Goal: Transaction & Acquisition: Purchase product/service

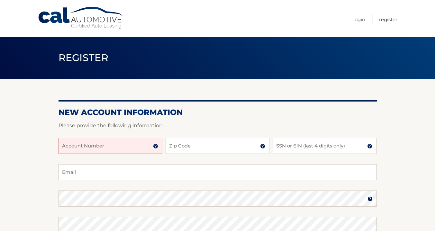
click at [123, 150] on input "Account Number" at bounding box center [110, 146] width 104 height 16
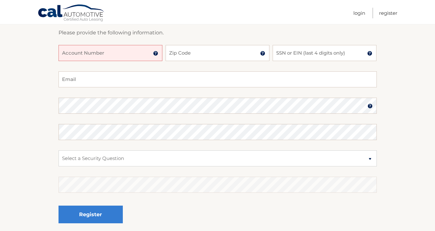
scroll to position [92, 0]
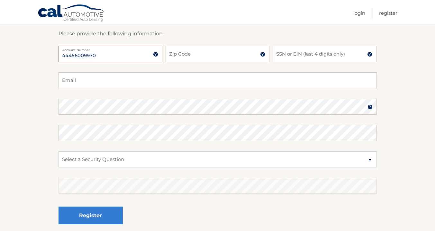
type input "44456009970"
click at [203, 52] on input "Zip Code" at bounding box center [218, 54] width 104 height 16
type input "33301"
click at [294, 55] on input "SSN or EIN (last 4 digits only)" at bounding box center [325, 54] width 104 height 16
type input "1558"
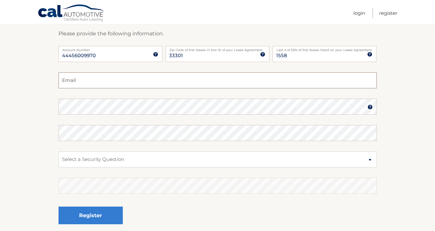
click at [248, 83] on input "Email" at bounding box center [217, 80] width 318 height 16
type input "delavilla.ale@gmail.com"
click at [118, 161] on select "Select a Security Question What was the name of your elementary school? What is…" at bounding box center [217, 159] width 318 height 16
click at [110, 152] on select "Select a Security Question What was the name of your elementary school? What is…" at bounding box center [217, 159] width 318 height 16
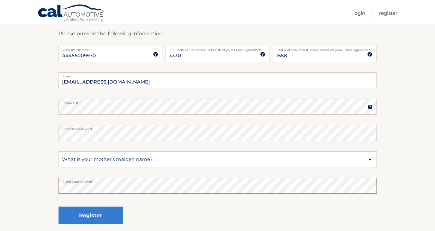
click at [39, 184] on section "New Account Information Please provide the following information. 44456009970 A…" at bounding box center [217, 112] width 435 height 251
click at [86, 159] on select "Select a Security Question What was the name of your elementary school? What is…" at bounding box center [217, 159] width 318 height 16
select select "1"
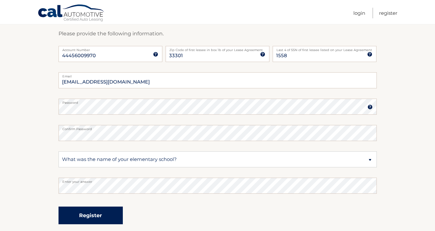
click at [96, 220] on button "Register" at bounding box center [90, 216] width 64 height 18
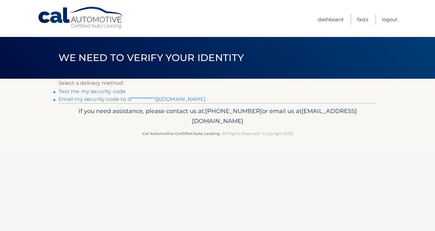
click at [119, 91] on link "Text me my security code" at bounding box center [91, 91] width 67 height 6
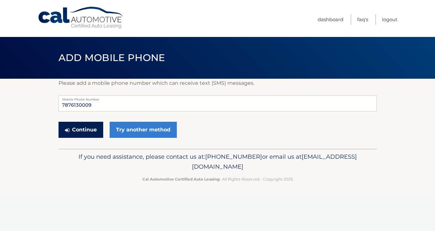
click at [89, 128] on button "Continue" at bounding box center [80, 130] width 45 height 16
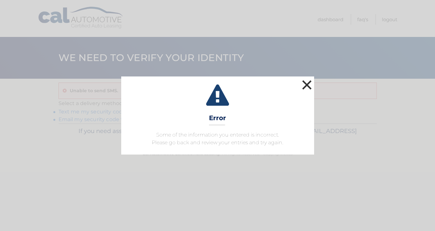
click at [309, 82] on button "×" at bounding box center [306, 84] width 13 height 13
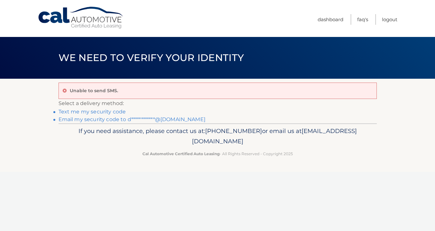
click at [121, 120] on link "**********" at bounding box center [131, 119] width 147 height 6
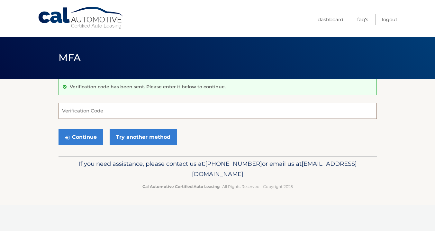
click at [121, 111] on input "Verification Code" at bounding box center [217, 111] width 318 height 16
type input "708655"
click at [68, 139] on icon "submit" at bounding box center [67, 137] width 4 height 5
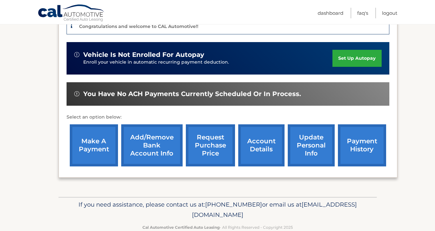
scroll to position [186, 0]
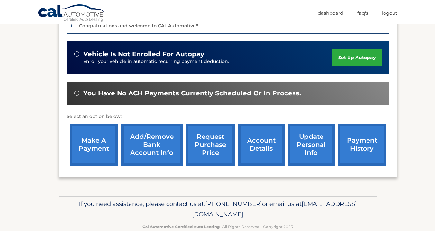
click at [103, 140] on link "make a payment" at bounding box center [94, 145] width 48 height 42
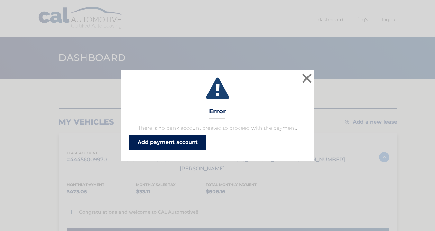
click at [189, 139] on link "Add payment account" at bounding box center [167, 142] width 77 height 15
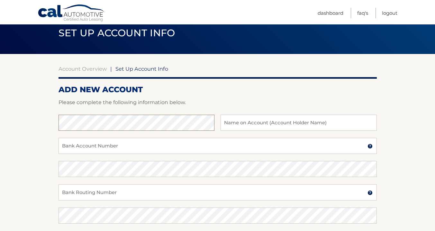
scroll to position [24, 0]
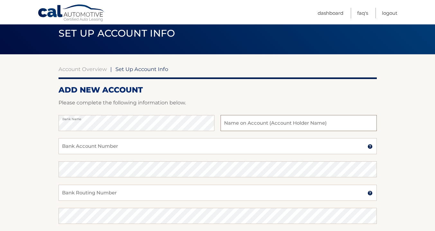
click at [264, 124] on input "text" at bounding box center [298, 123] width 156 height 16
type input "[PERSON_NAME]"
click at [177, 147] on input "Bank Account Number" at bounding box center [217, 146] width 318 height 16
drag, startPoint x: 108, startPoint y: 150, endPoint x: 57, endPoint y: 142, distance: 51.3
click at [57, 142] on section "Account Overview | Set Up Account Info ADD NEW ACCOUNT Please complete the foll…" at bounding box center [217, 176] width 435 height 245
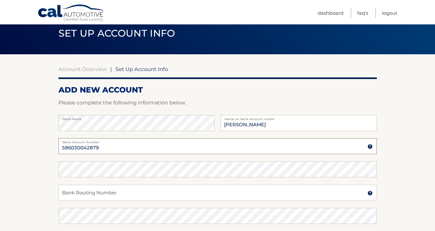
type input "586030042879"
click at [99, 193] on input "Bank Routing Number" at bounding box center [217, 193] width 318 height 16
type input "113000023"
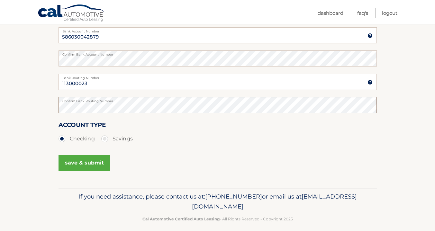
scroll to position [136, 0]
click at [85, 166] on button "save & submit" at bounding box center [84, 162] width 52 height 16
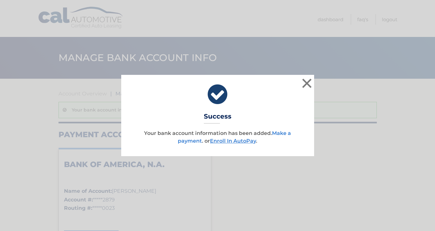
click at [189, 142] on link "Make a payment" at bounding box center [234, 137] width 113 height 14
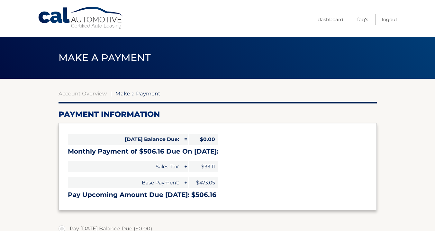
select select "ZGE3MzM4ZWYtOTNmZi00NTU2LTk4ZjItNmYyMmZmYjcxNmQy"
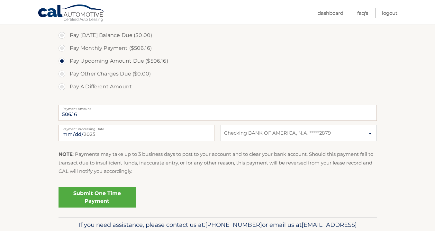
scroll to position [194, 0]
click at [99, 197] on link "Submit One Time Payment" at bounding box center [96, 196] width 77 height 21
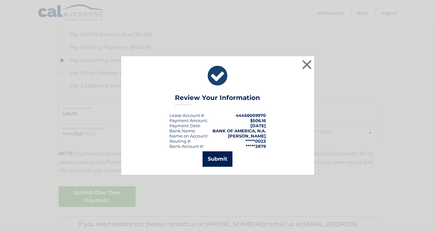
click at [210, 161] on button "Submit" at bounding box center [217, 158] width 30 height 15
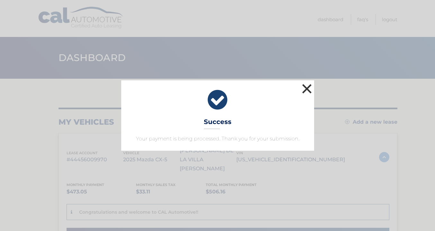
click at [307, 90] on button "×" at bounding box center [306, 88] width 13 height 13
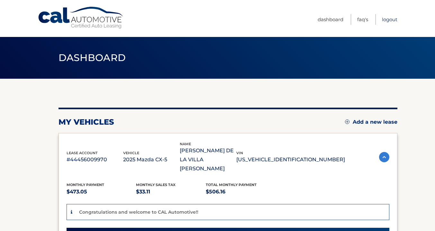
click at [391, 18] on link "Logout" at bounding box center [389, 19] width 15 height 11
